Goal: Ask a question: Seek information or help from site administrators or community

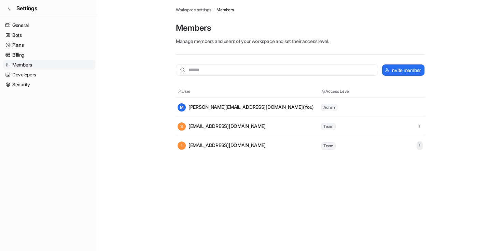
click at [418, 143] on button "button" at bounding box center [419, 145] width 6 height 9
click at [11, 9] on link "Settings" at bounding box center [49, 8] width 98 height 16
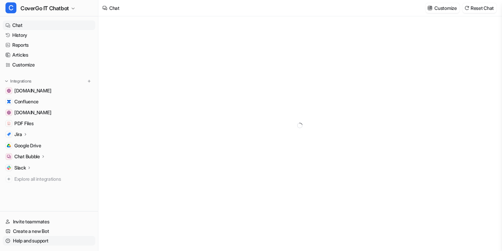
type textarea "**********"
click at [40, 239] on link "Help and support" at bounding box center [49, 241] width 92 height 10
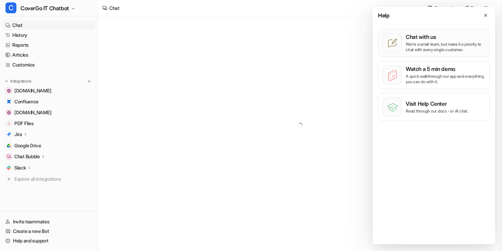
click at [446, 54] on button "Chat with us We’re a small team, but make it a priority to chat with every sing…" at bounding box center [434, 43] width 112 height 28
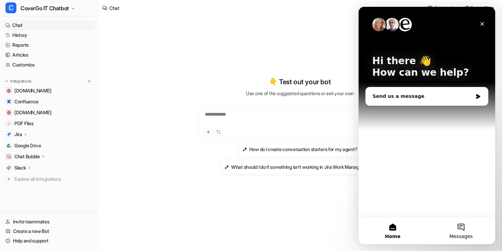
click at [462, 225] on button "Messages" at bounding box center [461, 230] width 68 height 27
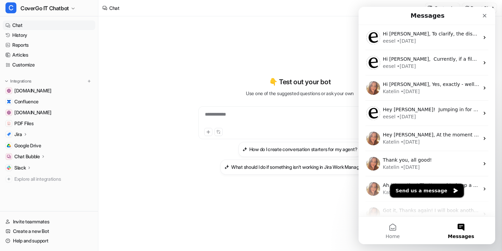
click at [433, 188] on button "Send us a message" at bounding box center [427, 191] width 74 height 14
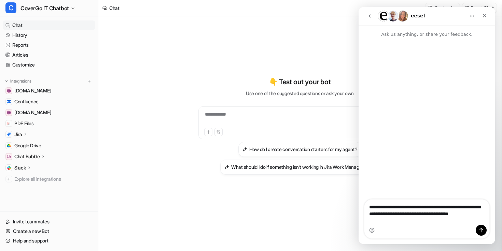
click at [397, 216] on textarea "**********" at bounding box center [426, 212] width 125 height 25
type textarea "**********"
click at [66, 8] on span "CoverGo IT Chatbot" at bounding box center [44, 8] width 48 height 10
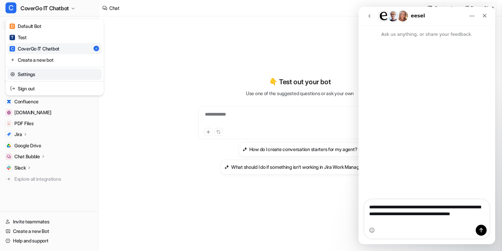
click at [53, 73] on link "Settings" at bounding box center [55, 74] width 94 height 11
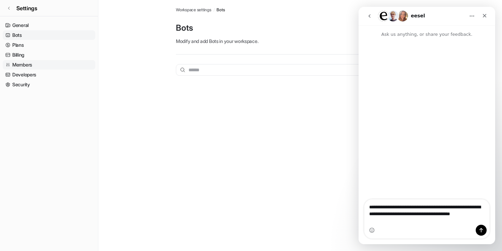
click at [52, 68] on link "Members" at bounding box center [49, 65] width 92 height 10
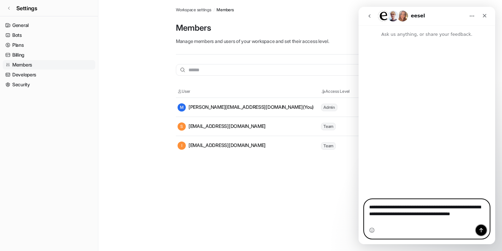
click at [479, 230] on icon "Send a message…" at bounding box center [481, 230] width 4 height 4
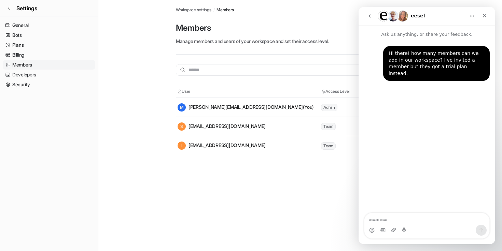
click at [301, 59] on div "Invite member User Access Level M [PERSON_NAME][EMAIL_ADDRESS][DOMAIN_NAME] (Yo…" at bounding box center [300, 105] width 248 height 101
click at [480, 17] on div "Close" at bounding box center [484, 16] width 12 height 12
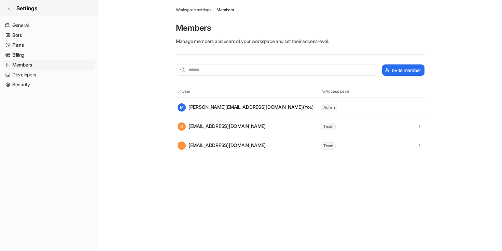
click at [11, 4] on link "Settings" at bounding box center [49, 8] width 98 height 16
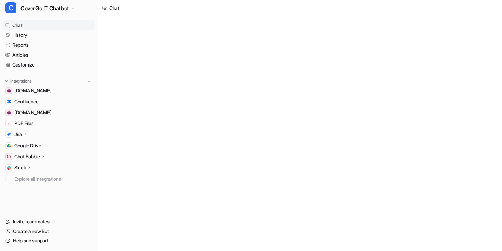
click at [28, 24] on link "Chat" at bounding box center [49, 25] width 92 height 10
